Goal: Task Accomplishment & Management: Manage account settings

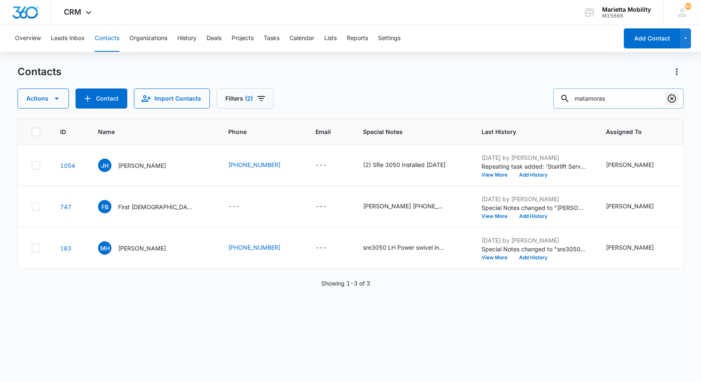
click at [672, 98] on icon "Clear" at bounding box center [672, 98] width 8 height 8
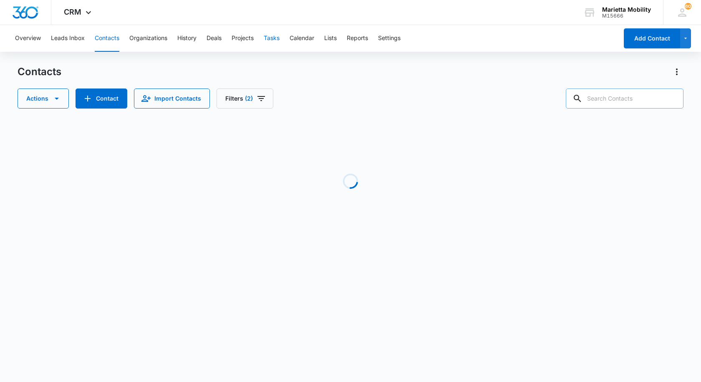
click at [277, 38] on button "Tasks" at bounding box center [272, 38] width 16 height 27
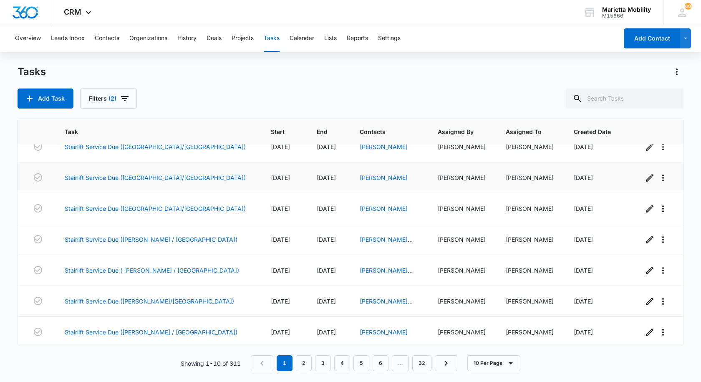
scroll to position [108, 0]
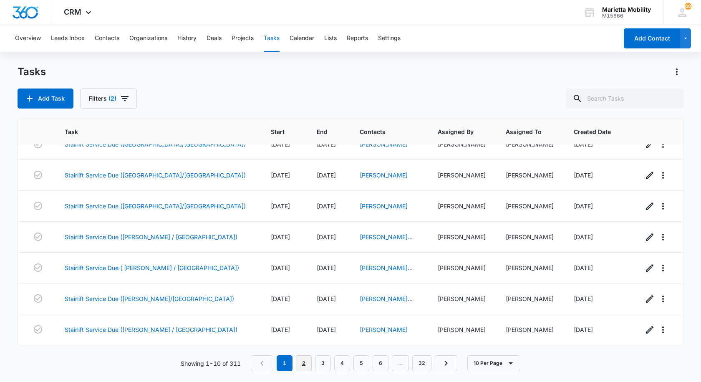
click at [304, 359] on link "2" at bounding box center [304, 363] width 16 height 16
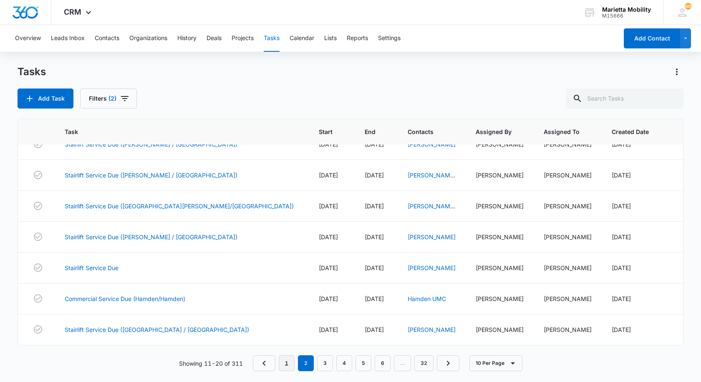
click at [289, 364] on link "1" at bounding box center [287, 363] width 16 height 16
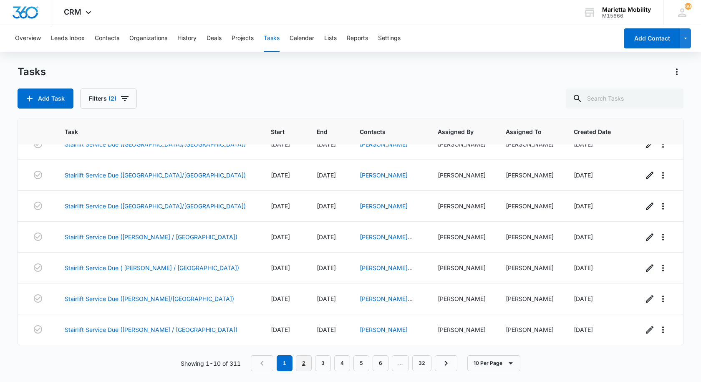
click at [304, 364] on link "2" at bounding box center [304, 363] width 16 height 16
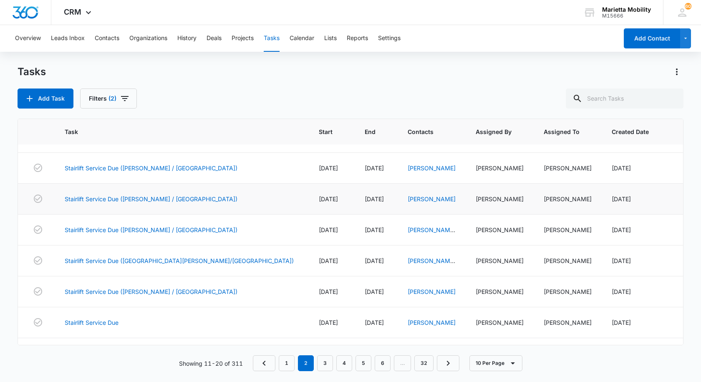
scroll to position [0, 0]
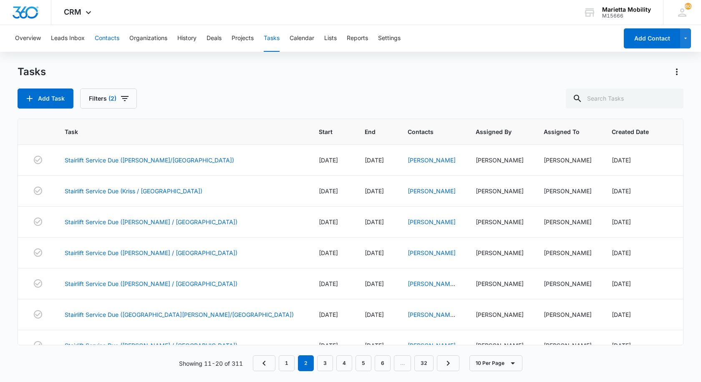
click at [106, 36] on button "Contacts" at bounding box center [107, 38] width 25 height 27
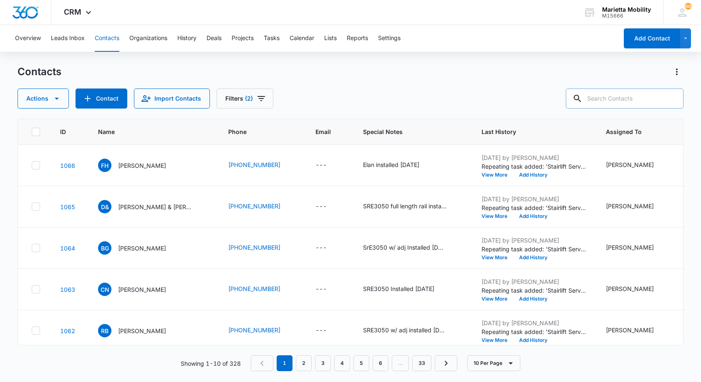
click at [604, 101] on input "text" at bounding box center [625, 98] width 118 height 20
click at [615, 106] on input "text" at bounding box center [625, 98] width 118 height 20
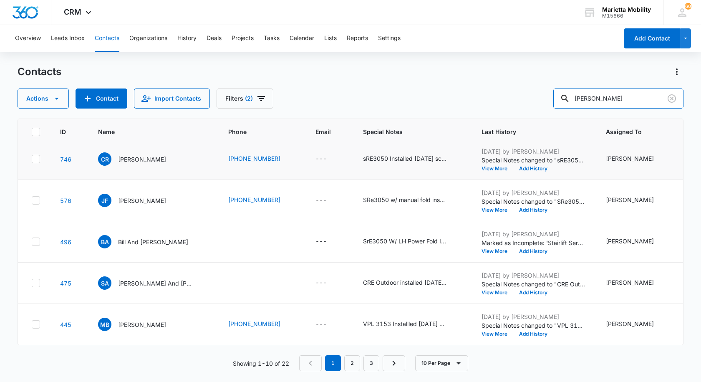
scroll to position [292, 0]
drag, startPoint x: 607, startPoint y: 97, endPoint x: 470, endPoint y: 114, distance: 138.3
click at [491, 109] on div "Contacts Actions Contact Import Contacts Filters (2) [PERSON_NAME] ID Name Phon…" at bounding box center [351, 223] width 666 height 316
type input "kriss"
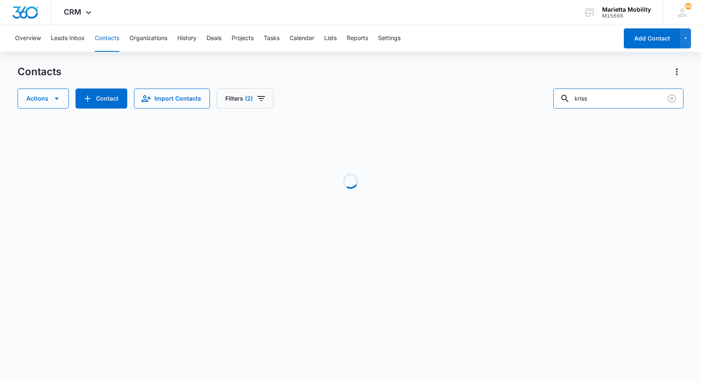
scroll to position [0, 0]
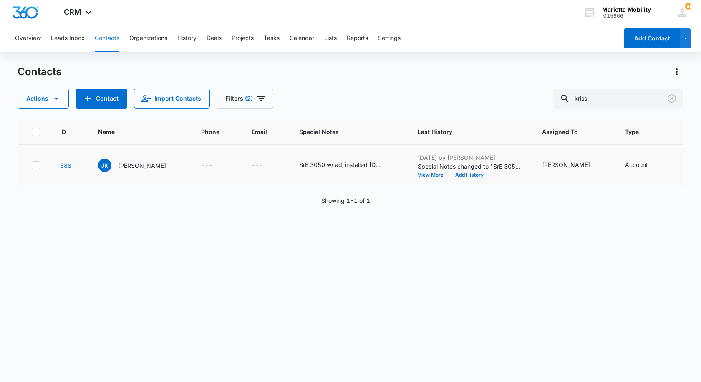
click at [33, 169] on icon at bounding box center [36, 165] width 8 height 8
click at [32, 166] on input "checkbox" at bounding box center [31, 165] width 0 height 0
click at [56, 99] on icon "button" at bounding box center [57, 99] width 4 height 2
click at [40, 174] on div "Delete" at bounding box center [58, 175] width 61 height 6
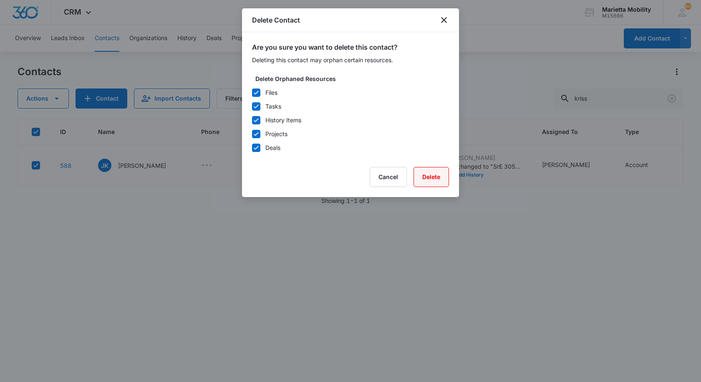
click at [430, 173] on button "Delete" at bounding box center [430, 177] width 35 height 20
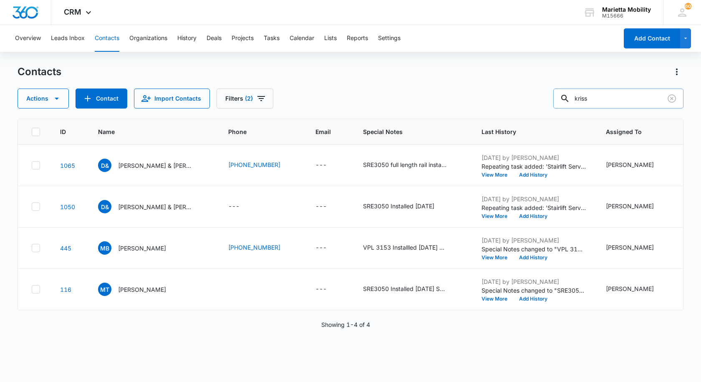
click at [605, 96] on input "kriss" at bounding box center [618, 98] width 130 height 20
